Goal: Information Seeking & Learning: Understand process/instructions

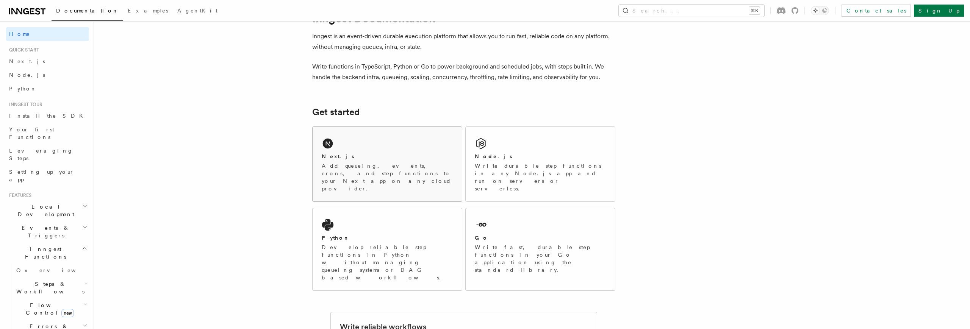
scroll to position [31, 0]
click at [399, 132] on div "Next.js Add queueing, events, crons, and step functions to your Next app on any…" at bounding box center [387, 164] width 149 height 75
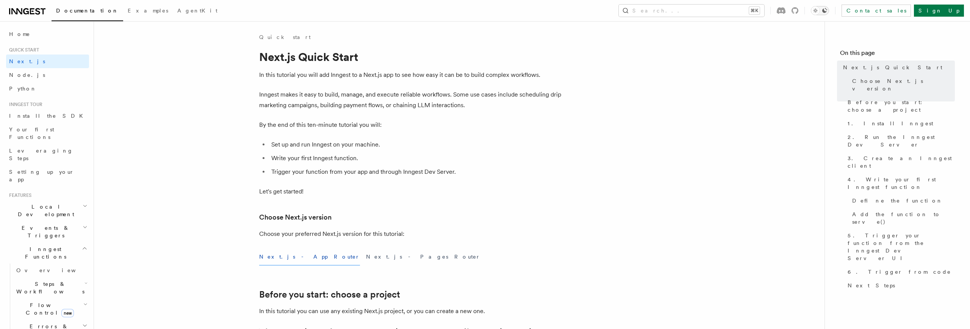
click at [829, 9] on button "Toggle dark mode" at bounding box center [820, 10] width 18 height 9
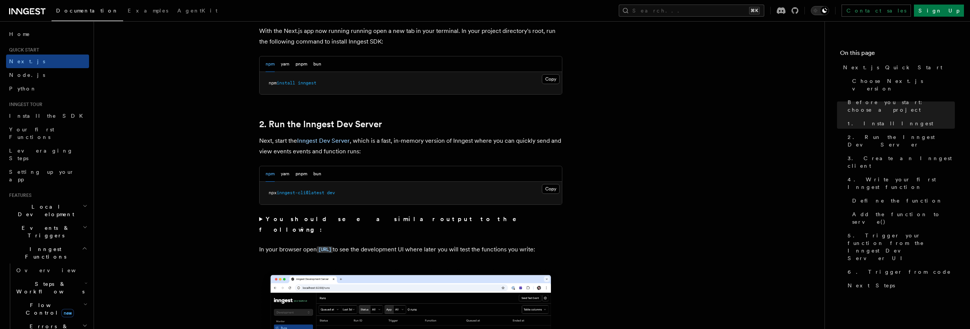
scroll to position [453, 0]
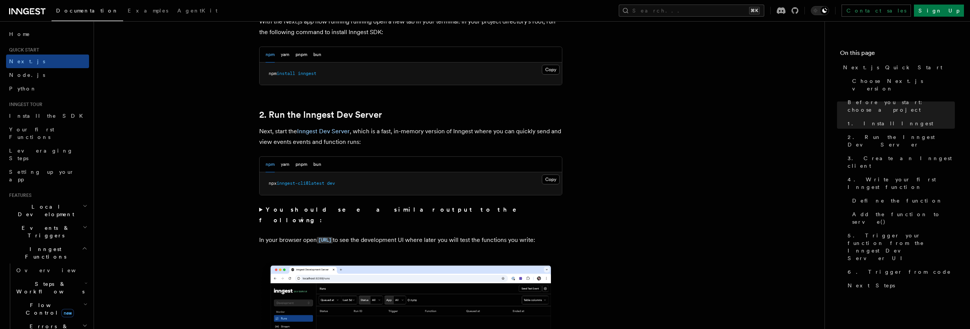
click at [540, 179] on pre "npx inngest-cli@latest dev" at bounding box center [411, 183] width 302 height 23
click at [548, 179] on button "Copy Copied" at bounding box center [551, 180] width 18 height 10
